Goal: Task Accomplishment & Management: Manage account settings

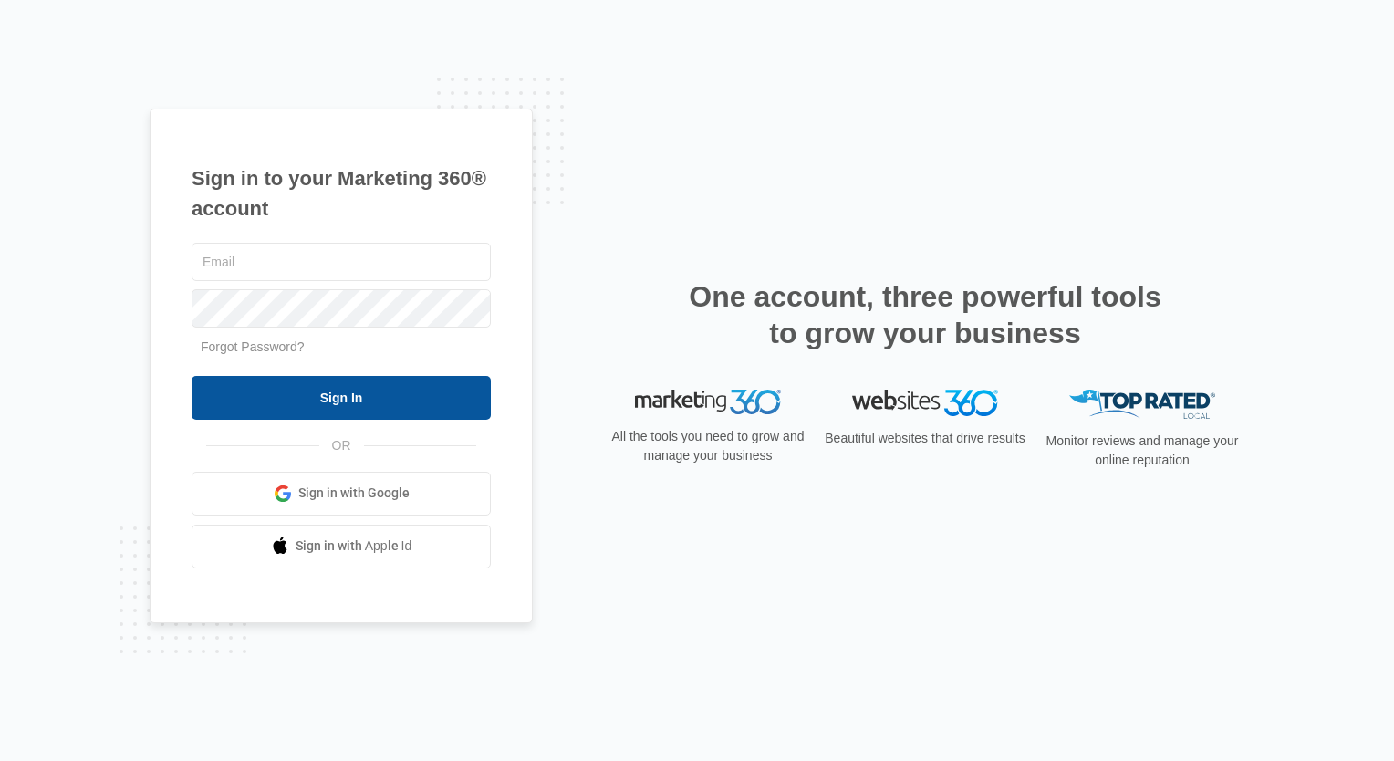
type input "[EMAIL_ADDRESS][PERSON_NAME][DOMAIN_NAME]"
click at [372, 394] on input "Sign In" at bounding box center [341, 398] width 299 height 44
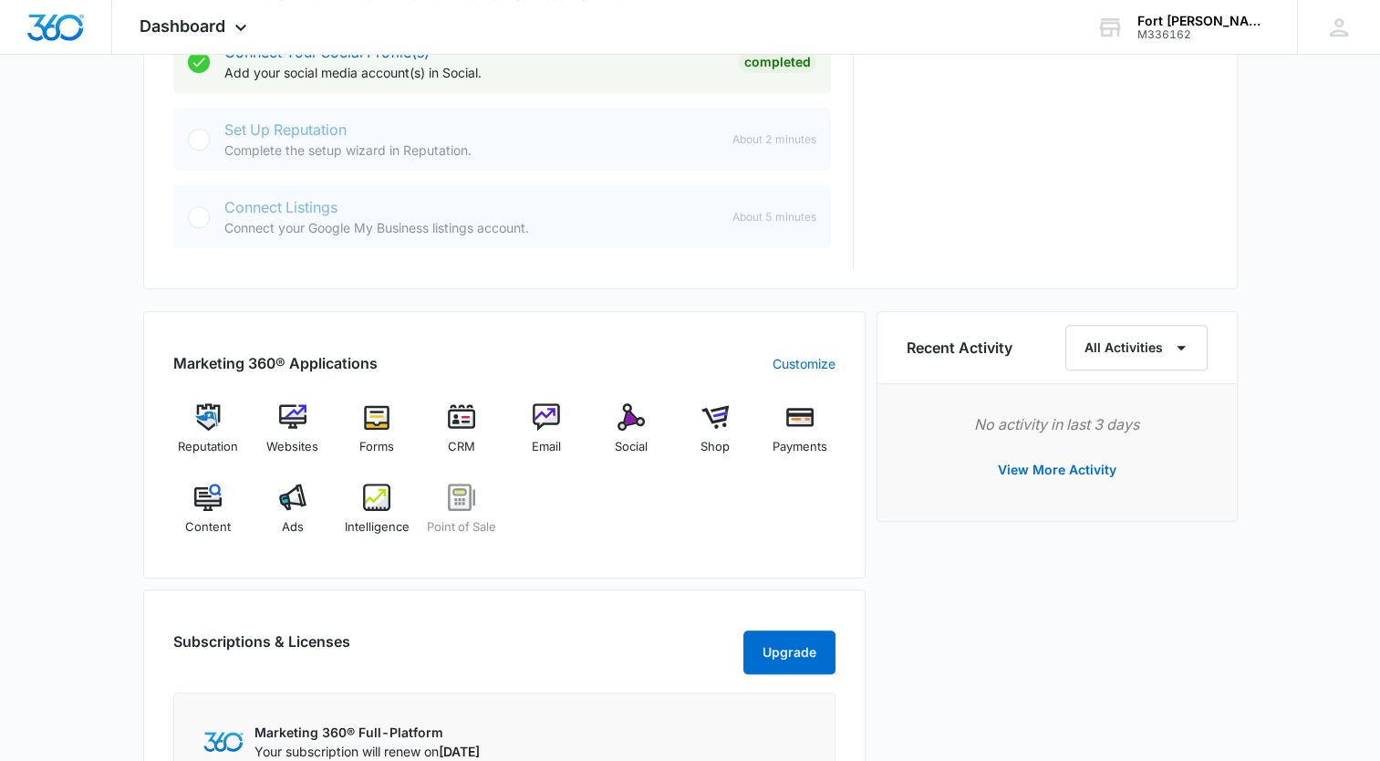
scroll to position [912, 0]
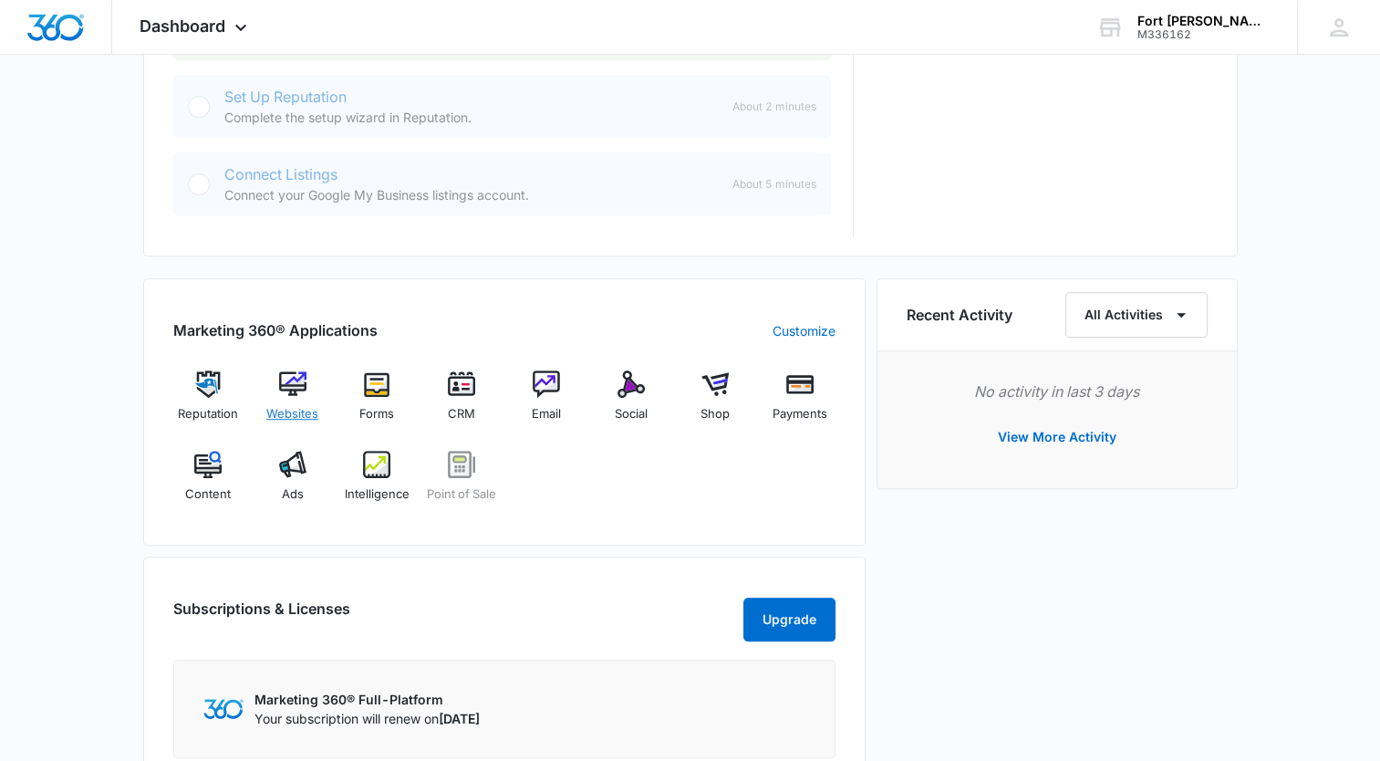
click at [296, 378] on img at bounding box center [292, 383] width 27 height 27
click at [474, 382] on img at bounding box center [461, 383] width 27 height 27
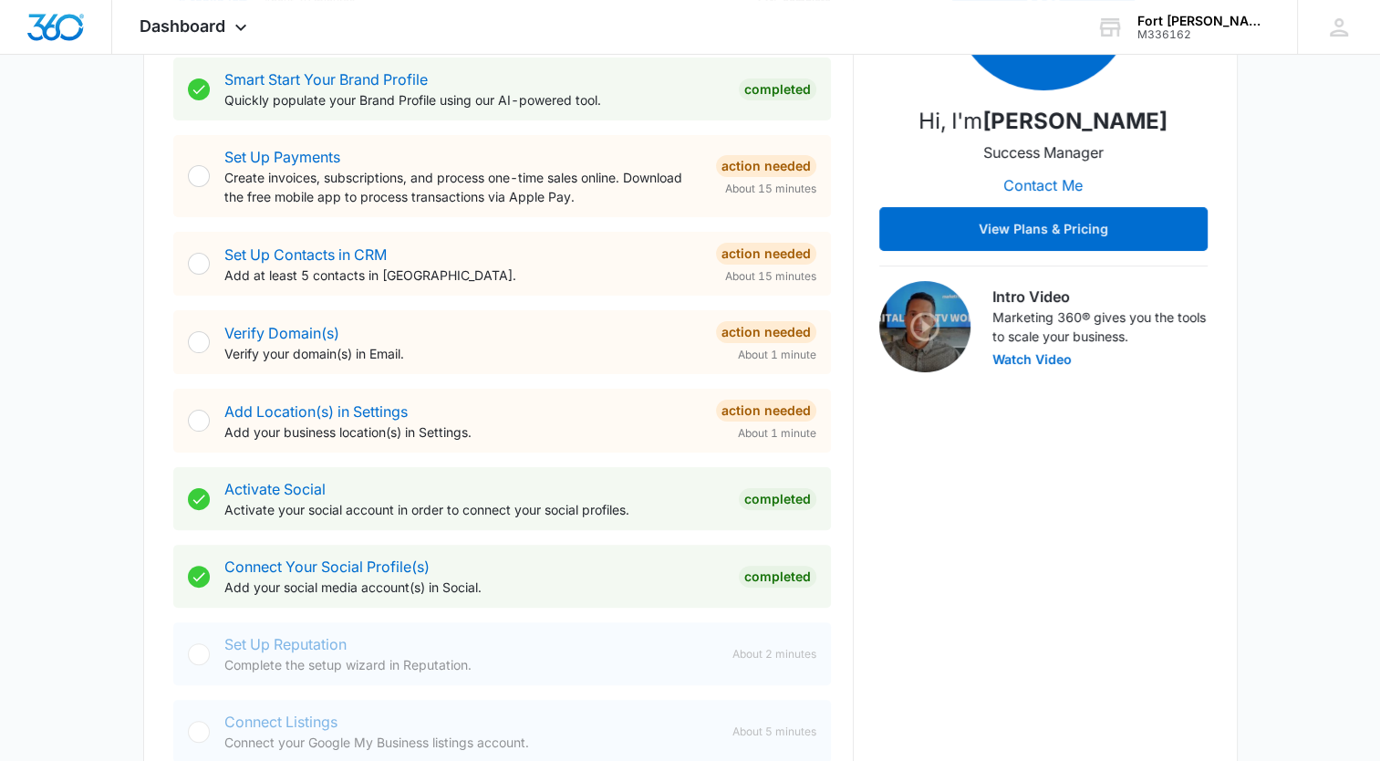
scroll to position [274, 0]
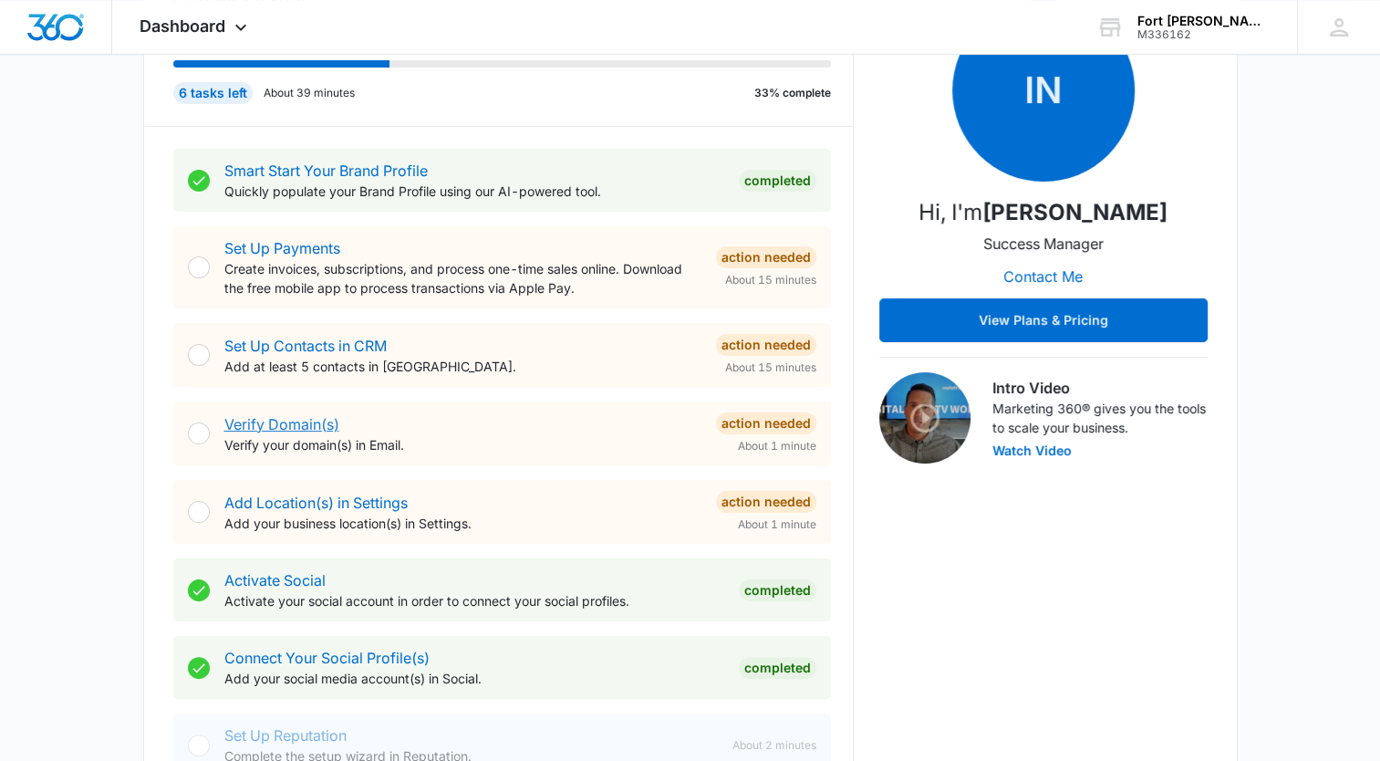
click at [283, 417] on link "Verify Domain(s)" at bounding box center [281, 424] width 115 height 18
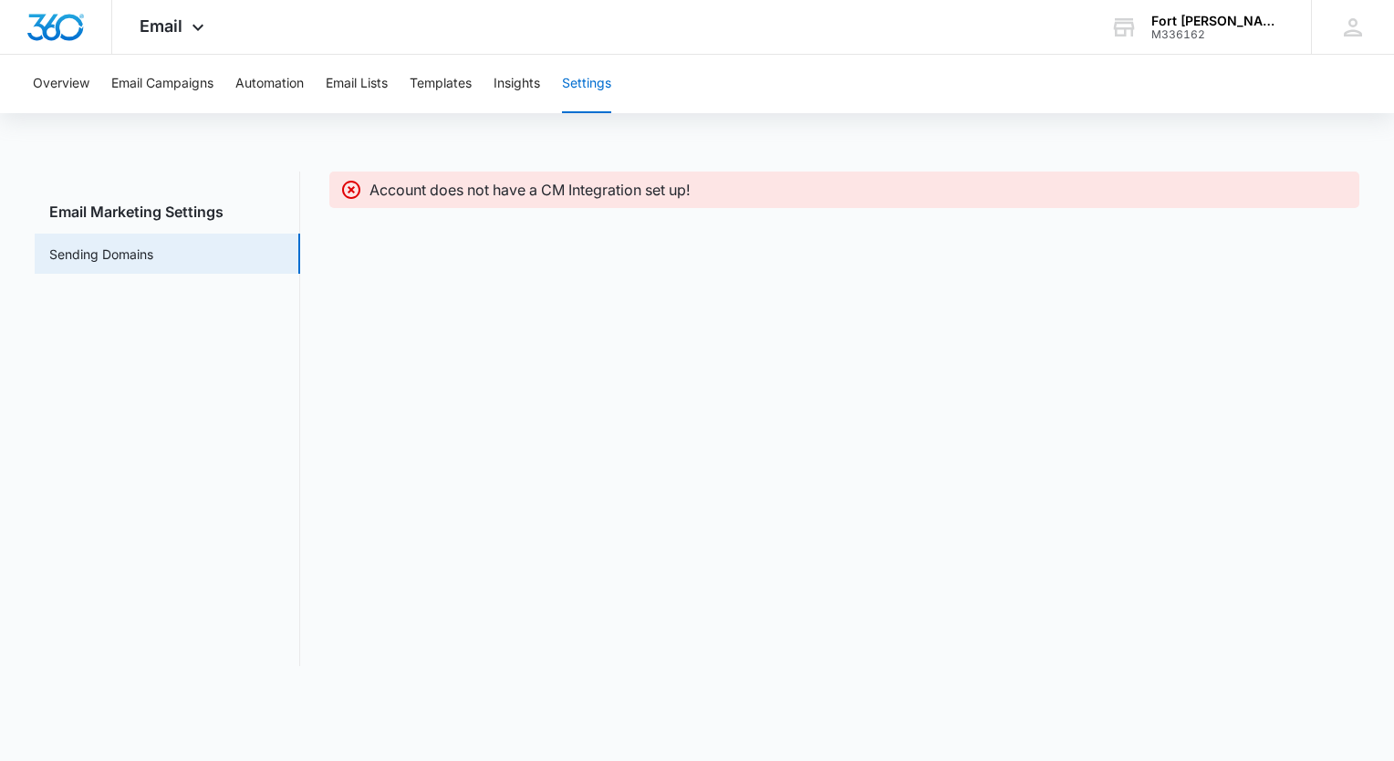
click at [529, 196] on p "Account does not have a CM Integration set up!" at bounding box center [529, 190] width 321 height 22
click at [55, 251] on link "Sending Domains" at bounding box center [101, 253] width 104 height 19
